Goal: Use online tool/utility: Utilize a website feature to perform a specific function

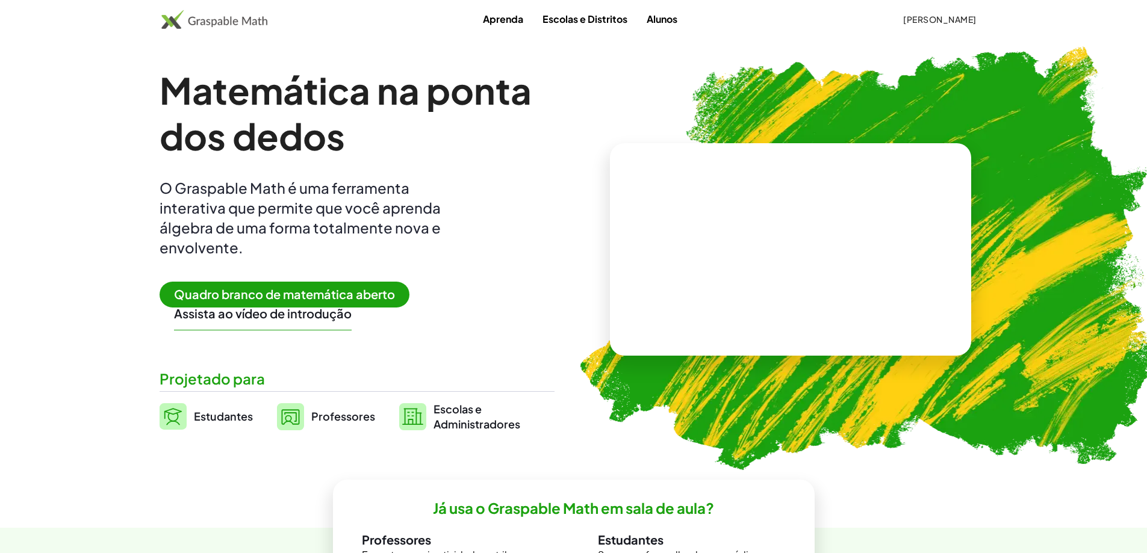
click at [359, 299] on font "Quadro branco de matemática aberto" at bounding box center [284, 294] width 221 height 15
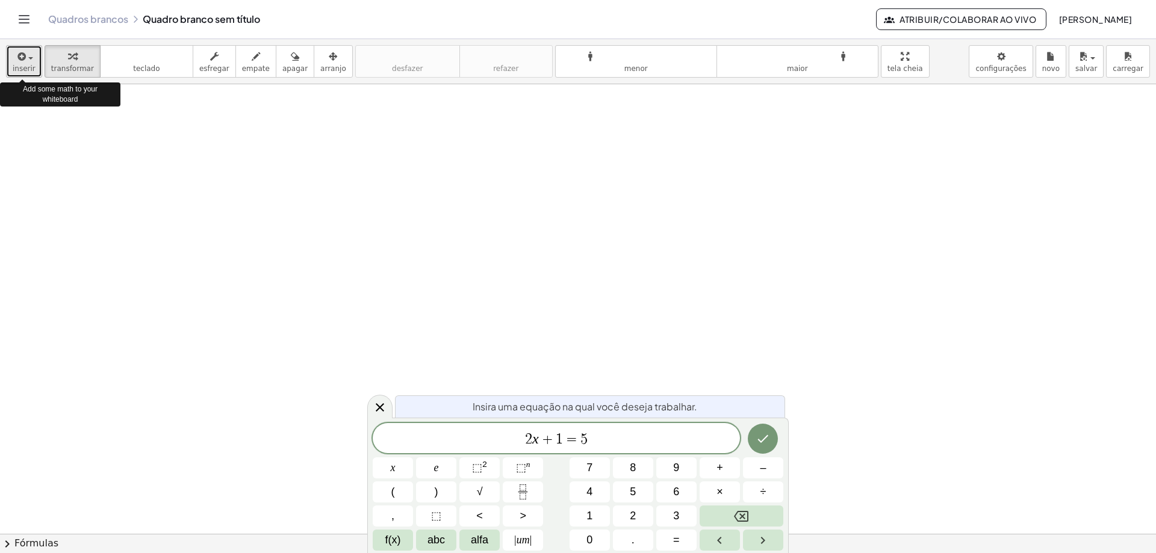
click at [28, 60] on div "button" at bounding box center [24, 56] width 23 height 14
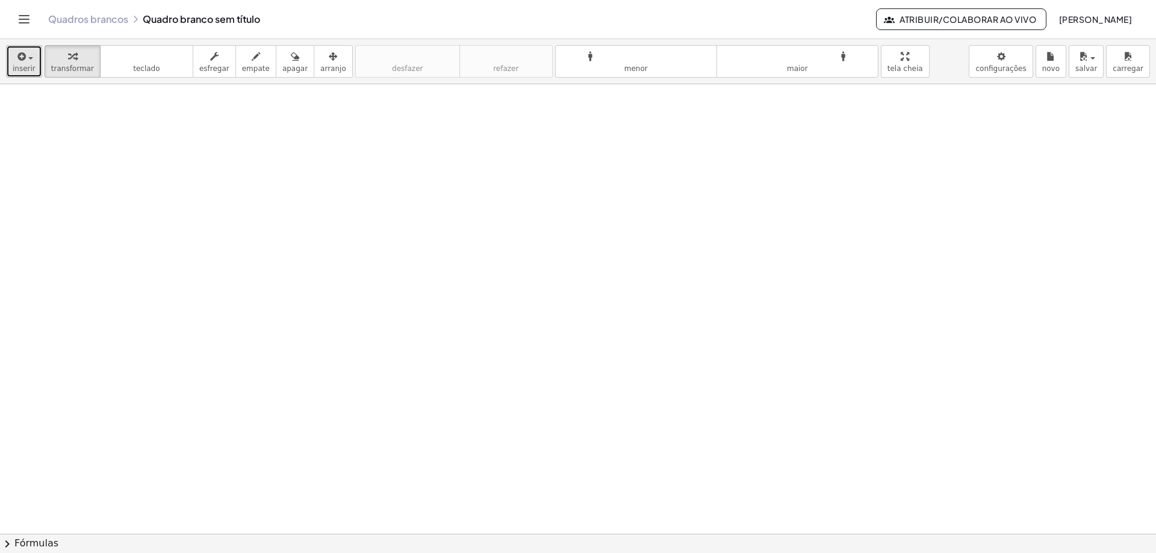
click at [17, 63] on icon "button" at bounding box center [20, 56] width 11 height 14
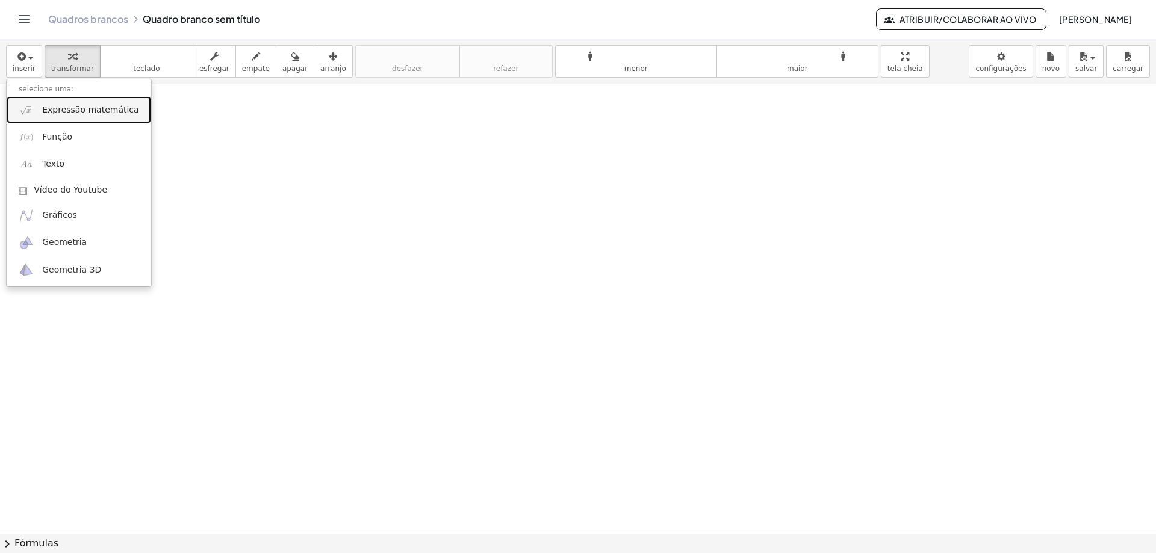
click at [108, 113] on font "Expressão matemática" at bounding box center [90, 110] width 96 height 10
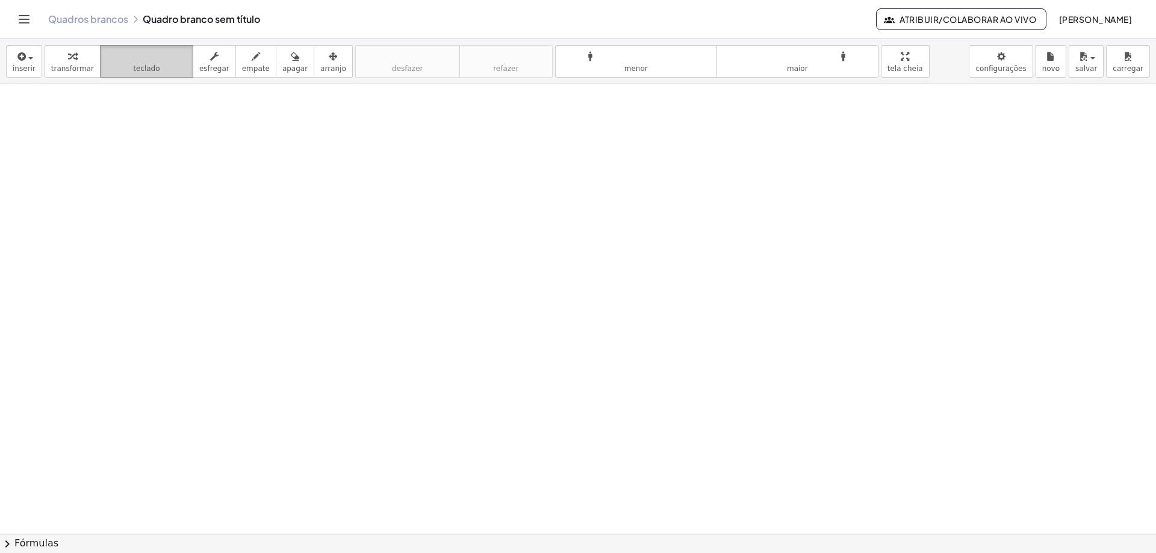
click at [151, 52] on font "teclado" at bounding box center [147, 56] width 80 height 11
click at [21, 61] on icon "button" at bounding box center [20, 56] width 11 height 14
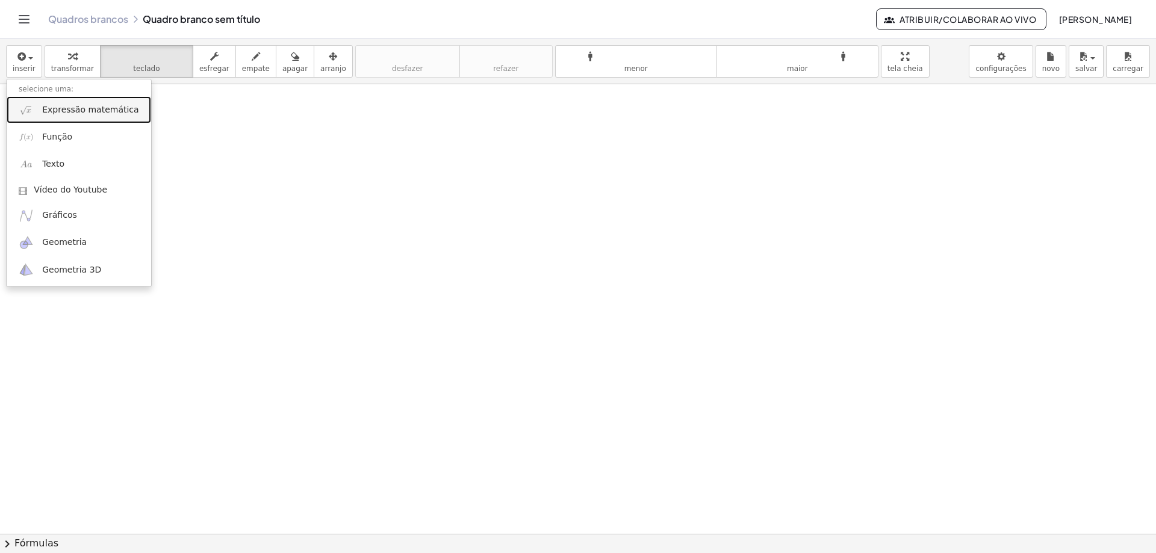
click at [38, 107] on link "Expressão matemática" at bounding box center [79, 109] width 145 height 27
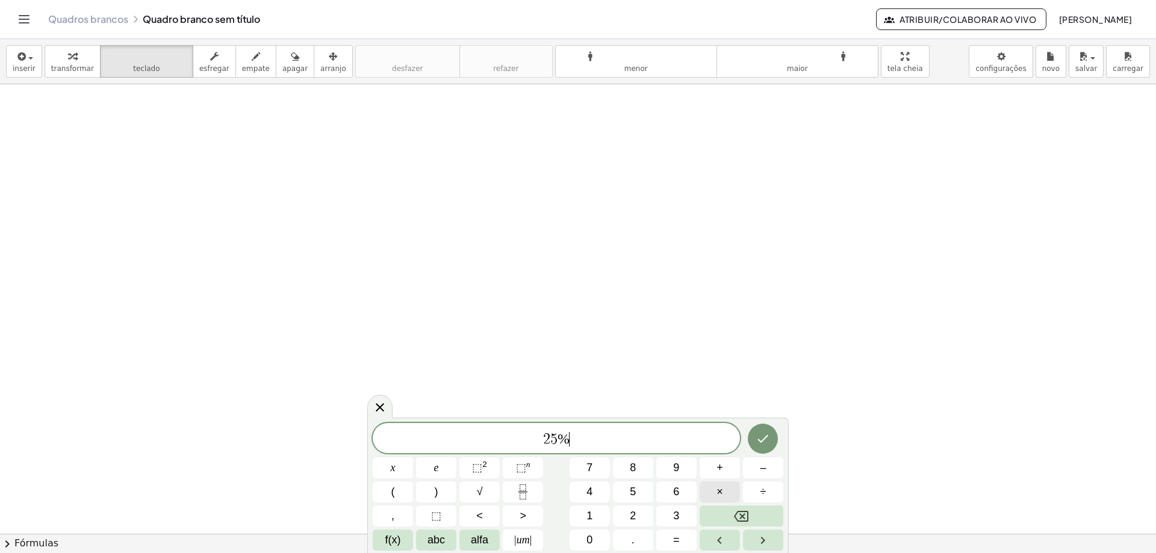
click at [714, 490] on button "×" at bounding box center [720, 492] width 40 height 21
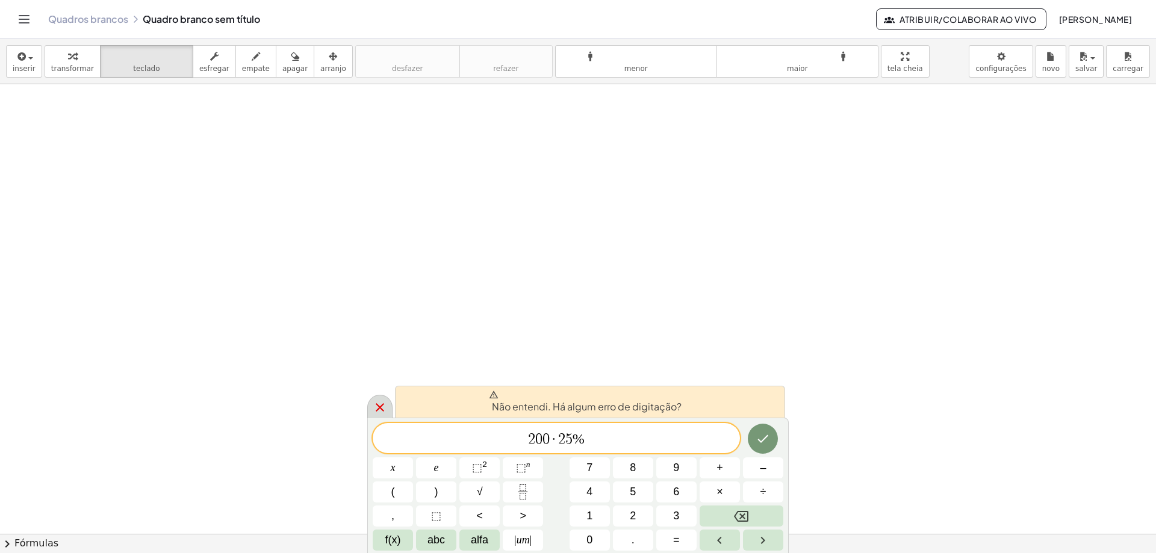
click at [375, 414] on icon at bounding box center [380, 407] width 14 height 14
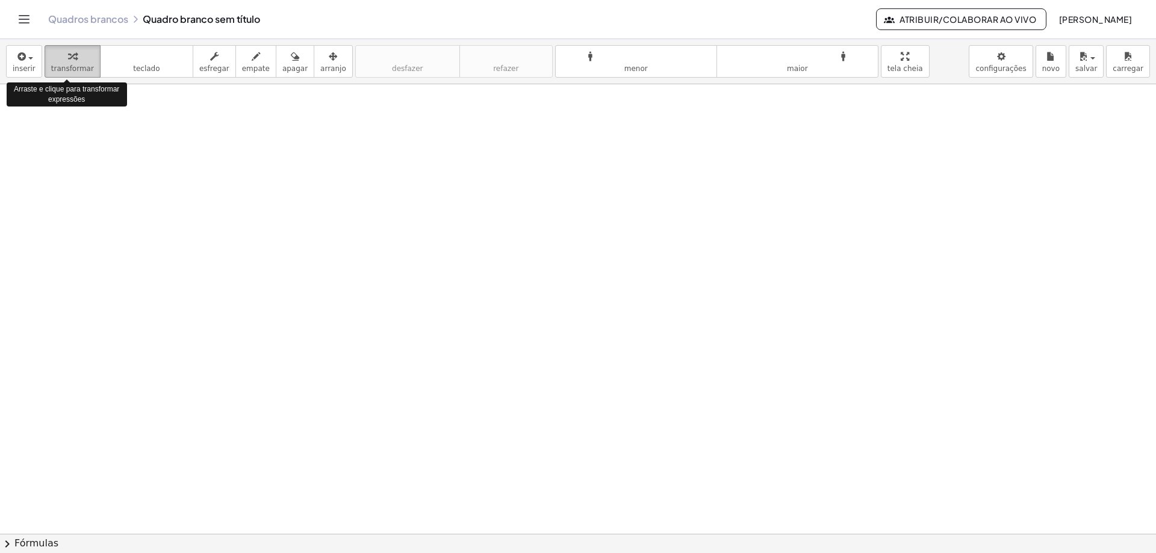
click at [77, 76] on button "transformar" at bounding box center [73, 61] width 56 height 33
click at [28, 71] on font "inserir" at bounding box center [24, 68] width 23 height 8
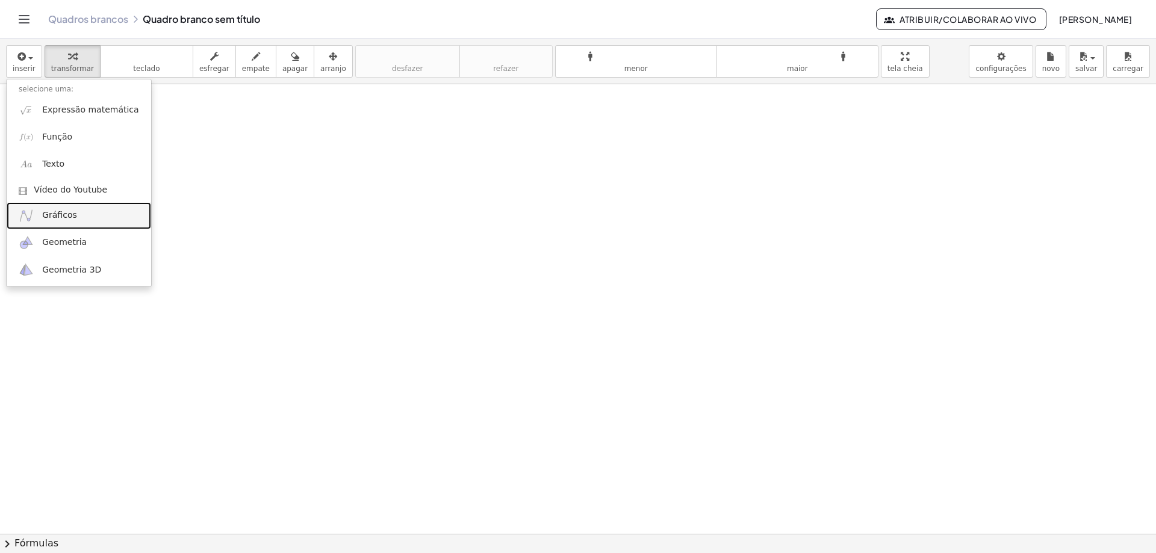
click at [60, 214] on font "Gráficos" at bounding box center [59, 215] width 35 height 10
